Goal: Transaction & Acquisition: Purchase product/service

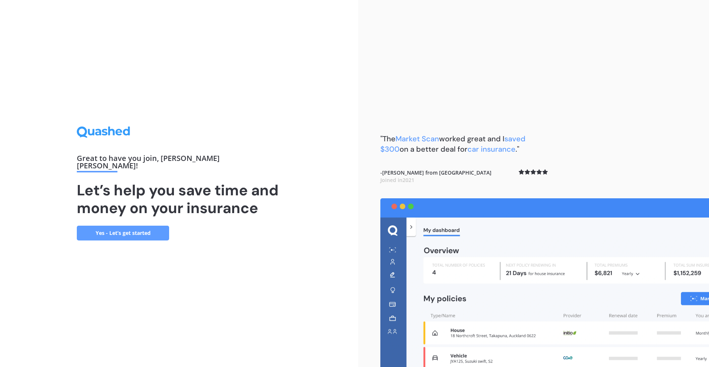
click at [136, 228] on link "Yes - Let’s get started" at bounding box center [123, 232] width 92 height 15
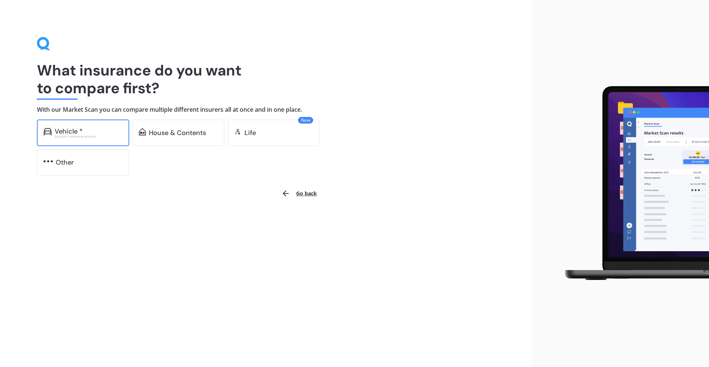
click at [86, 127] on div "Vehicle *" at bounding box center [89, 130] width 68 height 7
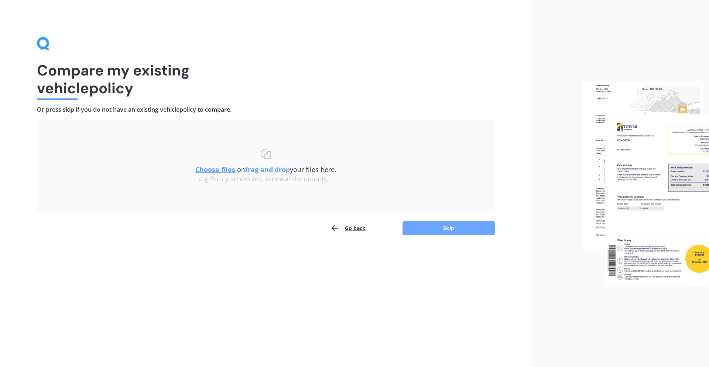
click at [418, 228] on button "Skip" at bounding box center [449, 228] width 92 height 14
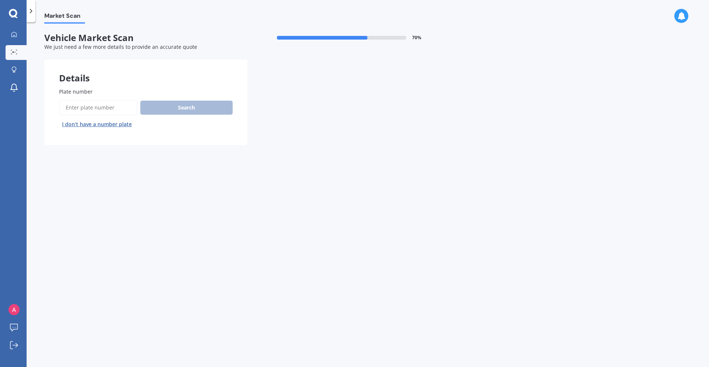
click at [103, 125] on button "I don’t have a number plate" at bounding box center [97, 124] width 76 height 12
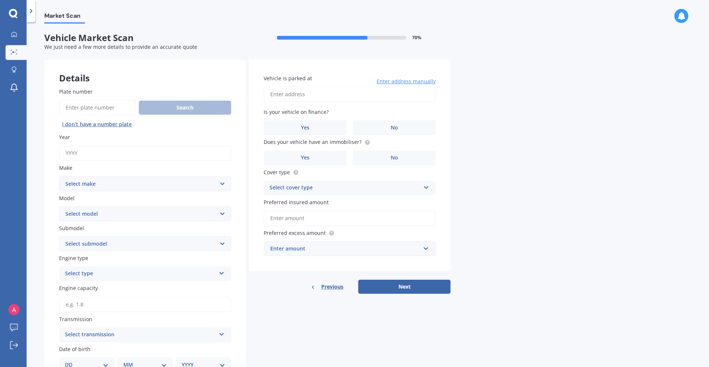
click at [107, 153] on input "Year" at bounding box center [145, 153] width 172 height 16
type input "2015"
click at [102, 184] on select "Select make AC ALFA ROMEO ASTON MARTIN AUDI AUSTIN BEDFORD Bentley BMW BYD CADI…" at bounding box center [145, 183] width 172 height 15
select select "MAZDA"
click at [95, 215] on select "Select model 121 2 3 323 323 / Familia 6 626 929 Atenza Autozam Axela AZ3 B2000…" at bounding box center [145, 213] width 172 height 15
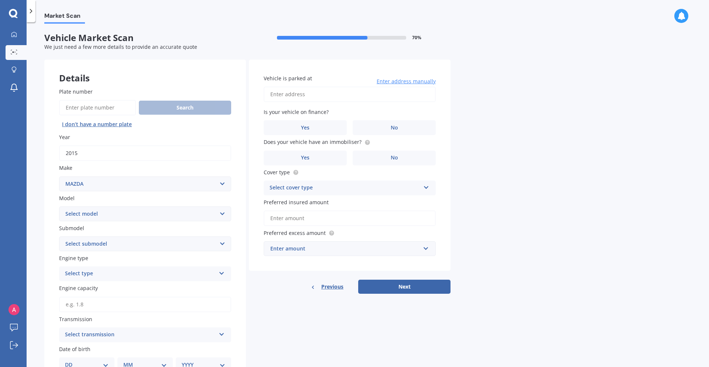
select select "MPV"
click at [98, 244] on select "Select submodel Petrol Petrol turbo" at bounding box center [145, 243] width 172 height 15
select select "PETROL"
click at [96, 273] on div "Select type" at bounding box center [140, 273] width 151 height 9
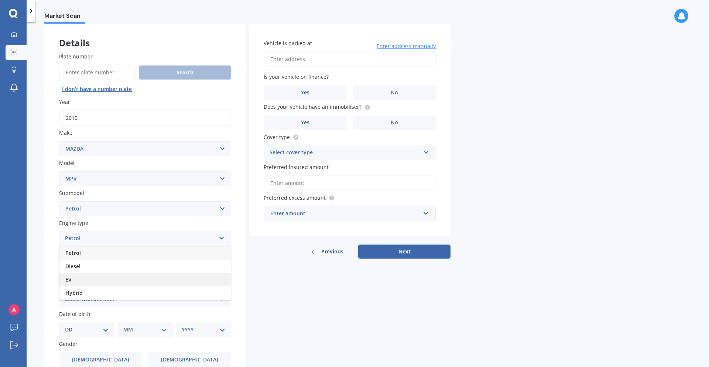
scroll to position [117, 0]
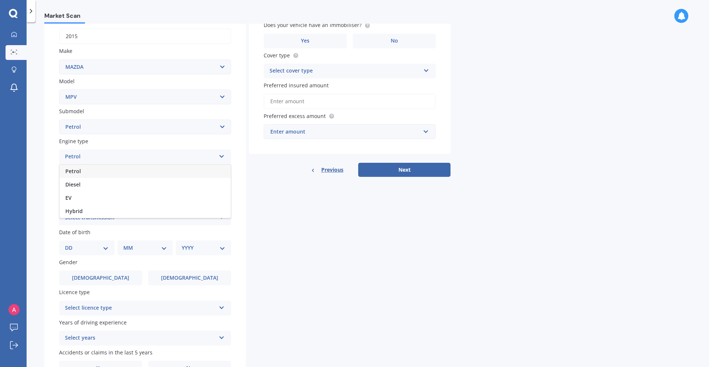
click at [79, 171] on span "Petrol" at bounding box center [73, 170] width 16 height 7
click at [96, 189] on input "Engine capacity" at bounding box center [145, 188] width 172 height 16
type input "2.3"
click at [146, 217] on div "Select transmission" at bounding box center [140, 217] width 151 height 9
click at [125, 248] on div "Manual" at bounding box center [144, 245] width 171 height 13
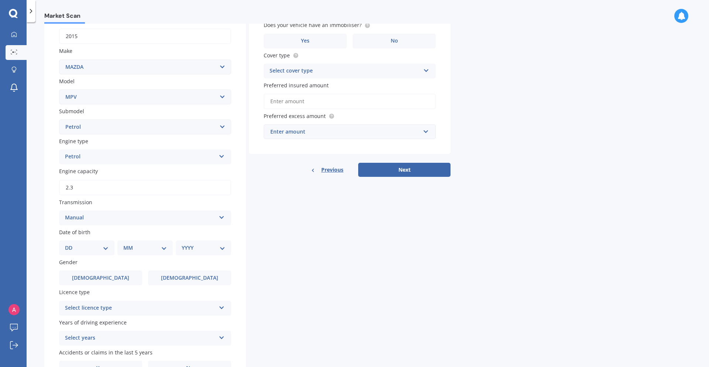
click at [105, 247] on select "DD 01 02 03 04 05 06 07 08 09 10 11 12 13 14 15 16 17 18 19 20 21 22 23 24 25 2…" at bounding box center [87, 248] width 44 height 8
select select "21"
click at [143, 249] on select "MM 01 02 03 04 05 06 07 08 09 10 11 12" at bounding box center [146, 248] width 41 height 8
select select "06"
click at [197, 247] on select "YYYY 2025 2024 2023 2022 2021 2020 2019 2018 2017 2016 2015 2014 2013 2012 2011…" at bounding box center [202, 248] width 41 height 8
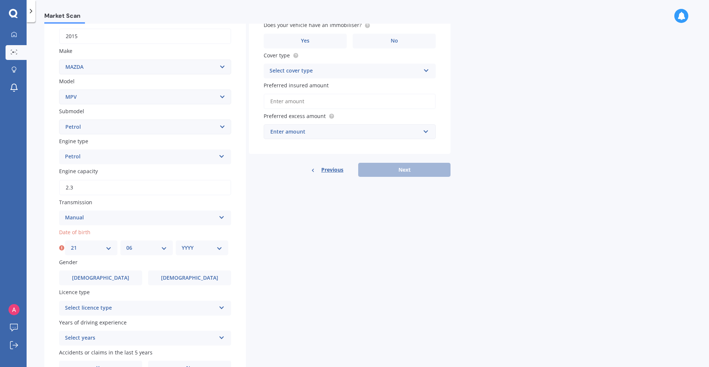
select select "1978"
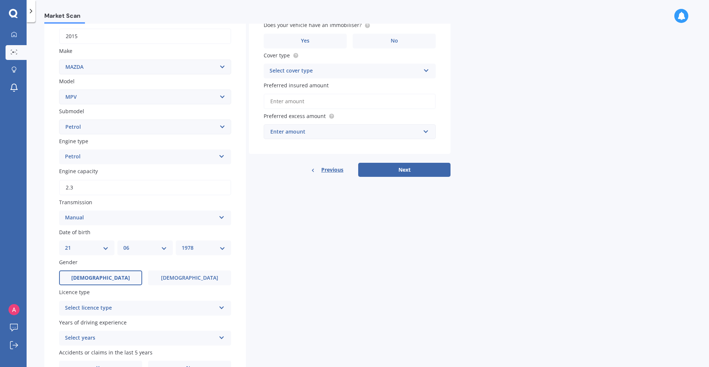
click at [103, 279] on span "Male" at bounding box center [100, 278] width 59 height 6
click at [0, 0] on input "Male" at bounding box center [0, 0] width 0 height 0
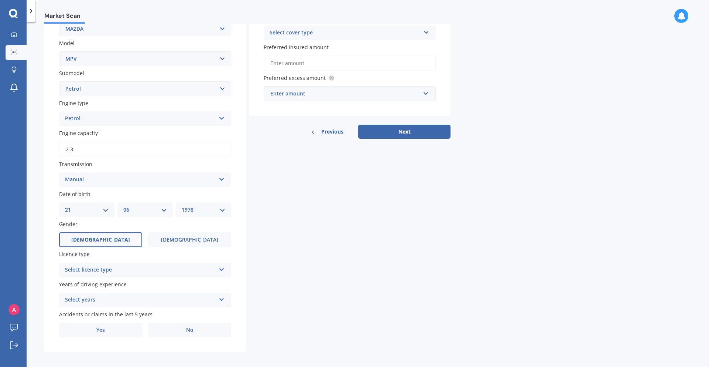
scroll to position [159, 0]
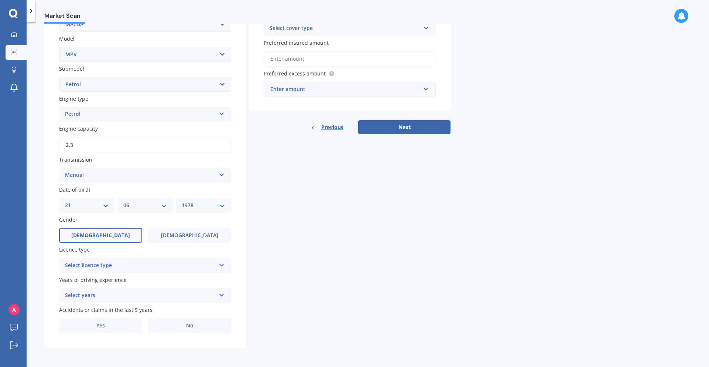
click at [105, 266] on div "Select licence type" at bounding box center [140, 265] width 151 height 9
click at [106, 263] on div "Select licence type" at bounding box center [141, 265] width 147 height 8
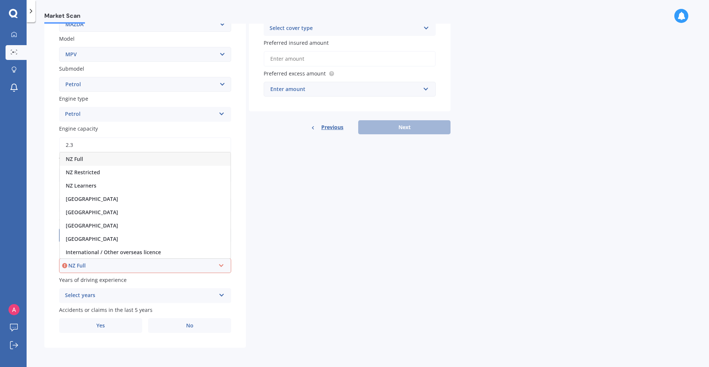
click at [107, 156] on div "NZ Full" at bounding box center [145, 158] width 171 height 13
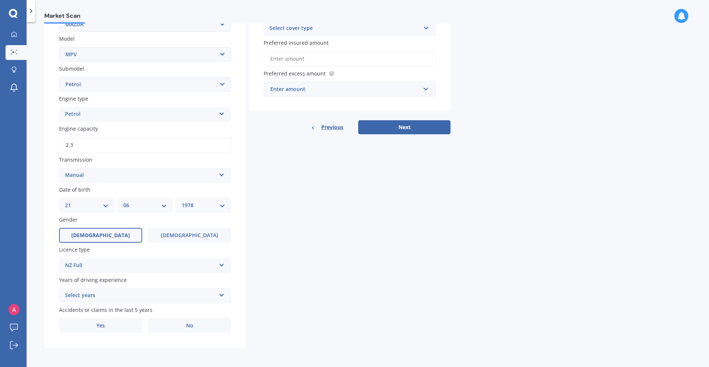
click at [119, 292] on div "Select years" at bounding box center [140, 295] width 151 height 9
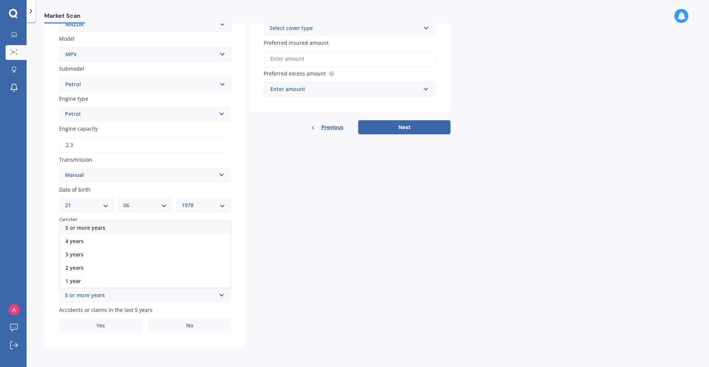
click at [138, 228] on div "5 or more years" at bounding box center [144, 227] width 171 height 13
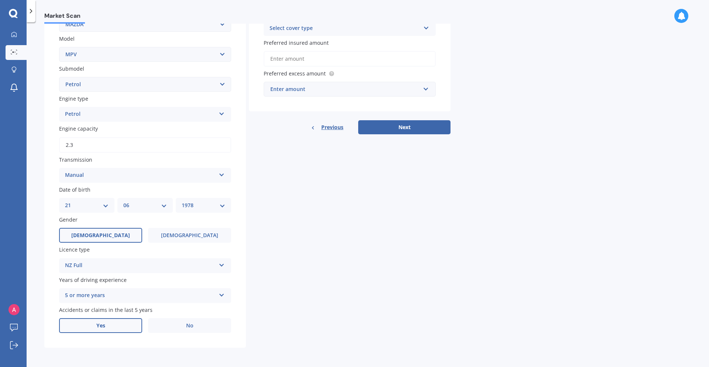
click at [118, 324] on label "Yes" at bounding box center [100, 325] width 83 height 15
click at [0, 0] on input "Yes" at bounding box center [0, 0] width 0 height 0
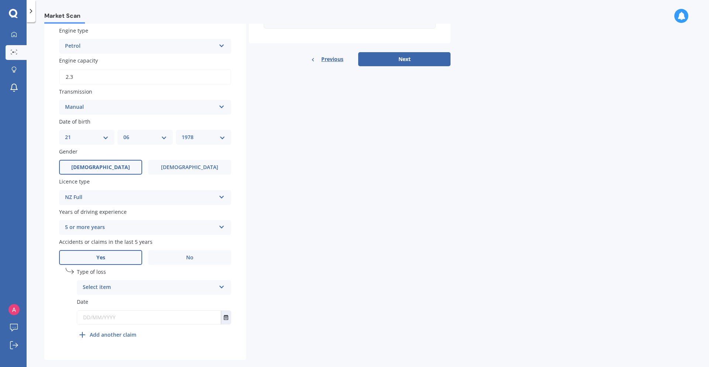
scroll to position [239, 0]
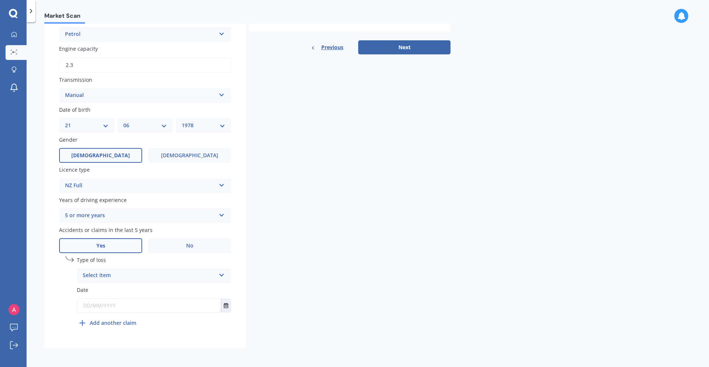
click at [129, 276] on div "Select item" at bounding box center [149, 275] width 133 height 9
click at [129, 303] on span "Not at fault accident" at bounding box center [109, 302] width 52 height 7
click at [134, 303] on input "text" at bounding box center [149, 305] width 144 height 13
type input "01/07/2024"
click at [294, 264] on div "Details Plate number Search I don’t have a number plate Year 2015 Make Select m…" at bounding box center [247, 83] width 406 height 527
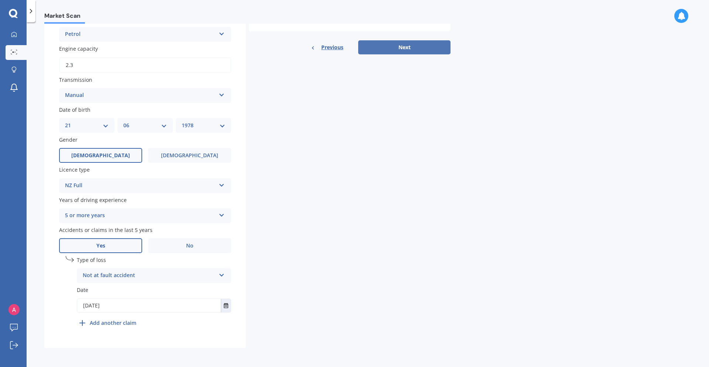
click at [403, 43] on button "Next" at bounding box center [404, 47] width 92 height 14
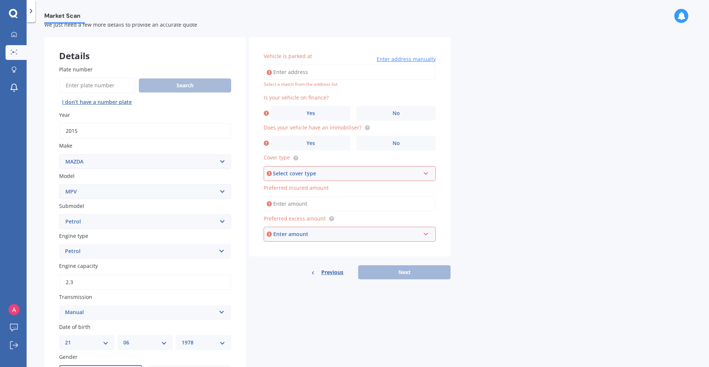
click at [335, 72] on input "Vehicle is parked at" at bounding box center [350, 72] width 172 height 16
type input "28 Nicholson RoadWellington 6035"
click at [330, 112] on label "Yes" at bounding box center [310, 113] width 79 height 15
click at [0, 0] on input "Yes" at bounding box center [0, 0] width 0 height 0
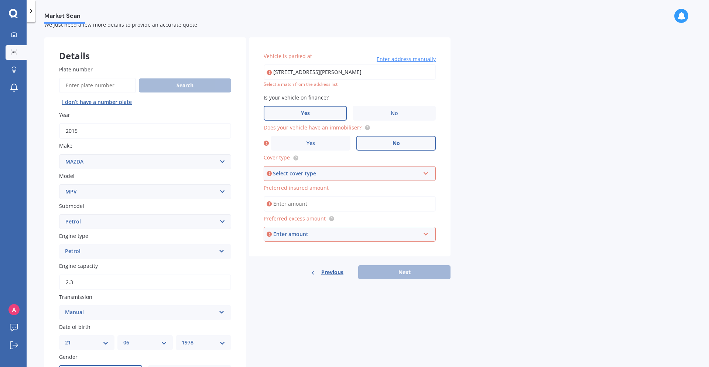
click at [378, 142] on label "No" at bounding box center [396, 143] width 79 height 15
click at [0, 0] on input "No" at bounding box center [0, 0] width 0 height 0
click at [339, 171] on div "Select cover type" at bounding box center [346, 173] width 147 height 8
click at [337, 187] on div "Comprehensive" at bounding box center [350, 187] width 171 height 13
click at [333, 204] on input "Preferred insured amount" at bounding box center [350, 204] width 172 height 16
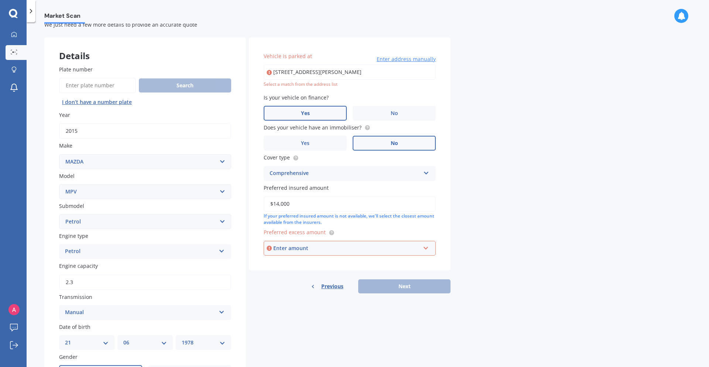
type input "$14,000"
click at [394, 250] on div "Enter amount" at bounding box center [346, 248] width 147 height 8
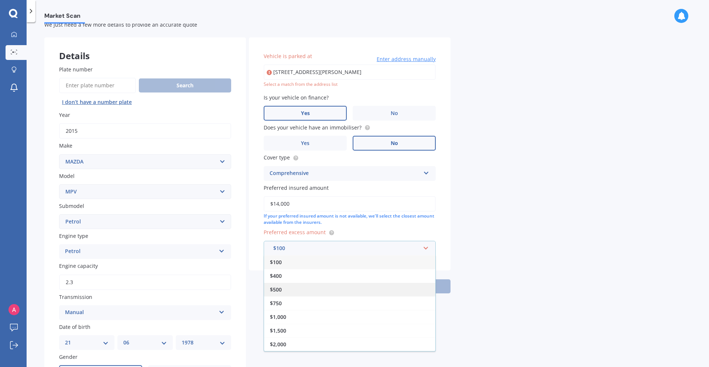
click at [347, 283] on div "$500" at bounding box center [349, 289] width 171 height 14
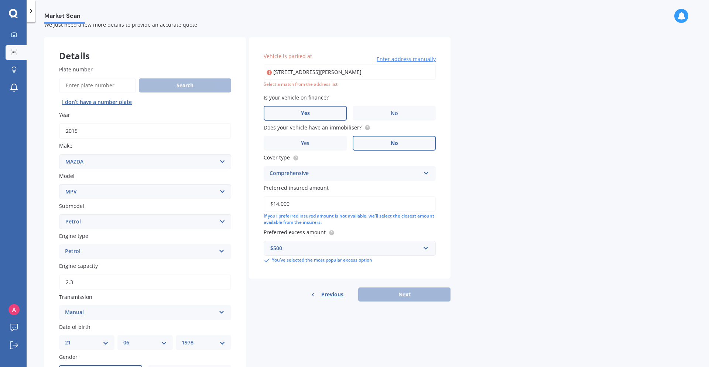
click at [398, 293] on div "Previous Next" at bounding box center [350, 294] width 202 height 14
click at [365, 72] on input "28 Nicholson RoadWellington 6035" at bounding box center [350, 72] width 172 height 16
drag, startPoint x: 364, startPoint y: 70, endPoint x: 269, endPoint y: 65, distance: 95.1
click at [269, 65] on input "28 Nicholson RoadWellington 6035" at bounding box center [350, 72] width 172 height 16
type input "28 Nicholson Road, Khandallah, Wellington 6035"
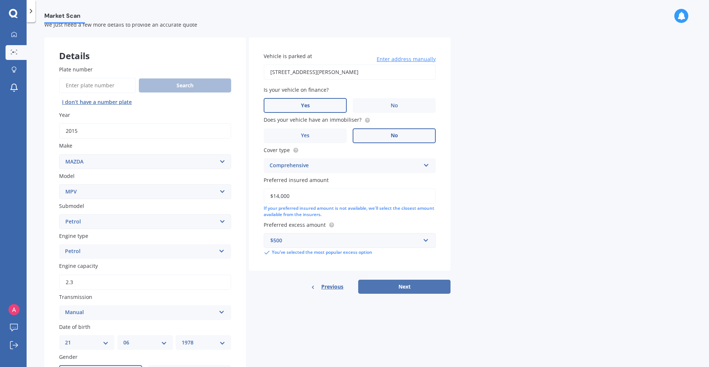
click at [393, 286] on button "Next" at bounding box center [404, 286] width 92 height 14
select select "21"
select select "06"
select select "1978"
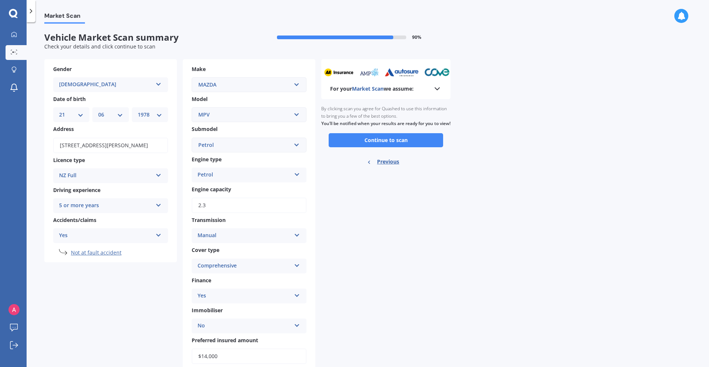
scroll to position [0, 0]
click at [438, 90] on polyline at bounding box center [437, 89] width 4 height 2
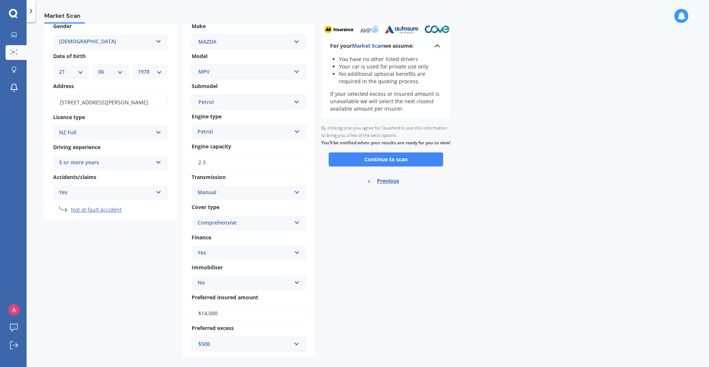
scroll to position [52, 0]
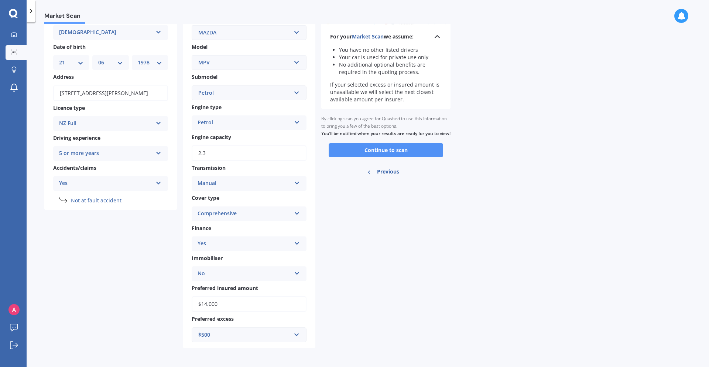
click at [383, 156] on button "Continue to scan" at bounding box center [386, 150] width 115 height 14
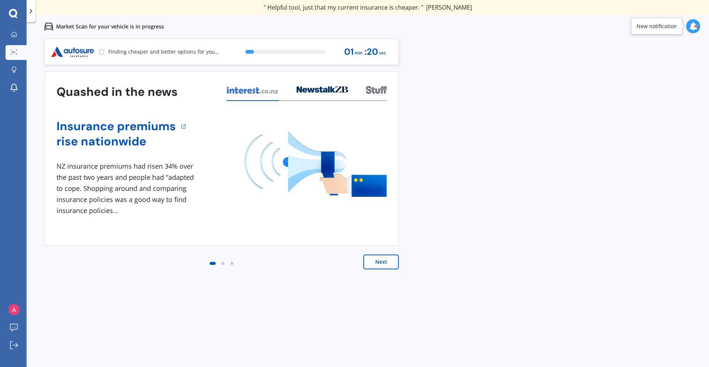
click at [383, 260] on button "Next" at bounding box center [381, 261] width 35 height 15
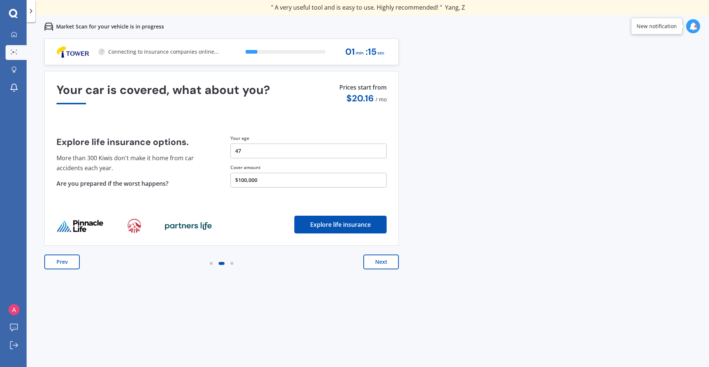
click at [383, 260] on button "Next" at bounding box center [381, 261] width 35 height 15
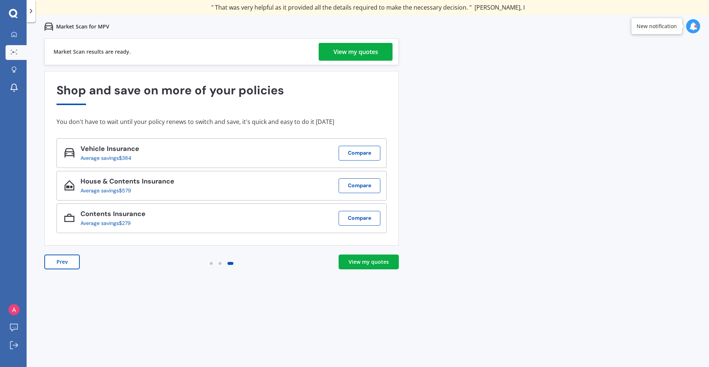
click at [354, 54] on div "View my quotes" at bounding box center [356, 52] width 45 height 18
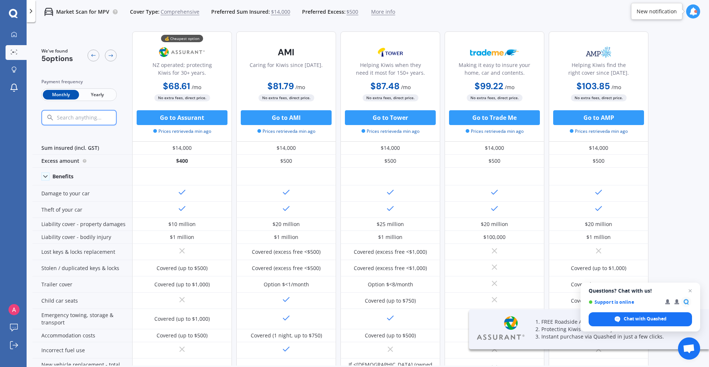
click at [99, 93] on span "Yearly" at bounding box center [97, 95] width 36 height 10
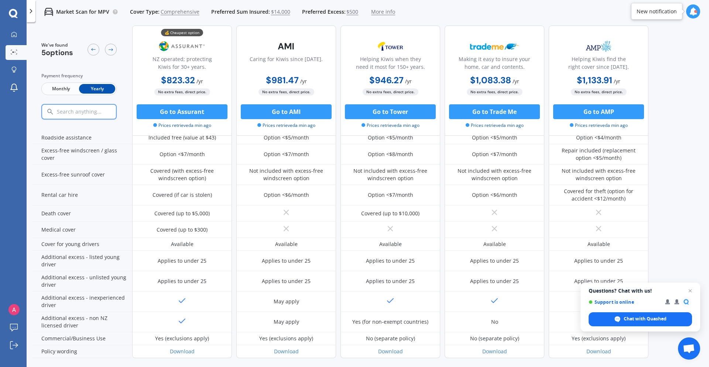
scroll to position [294, 0]
